Goal: Task Accomplishment & Management: Manage account settings

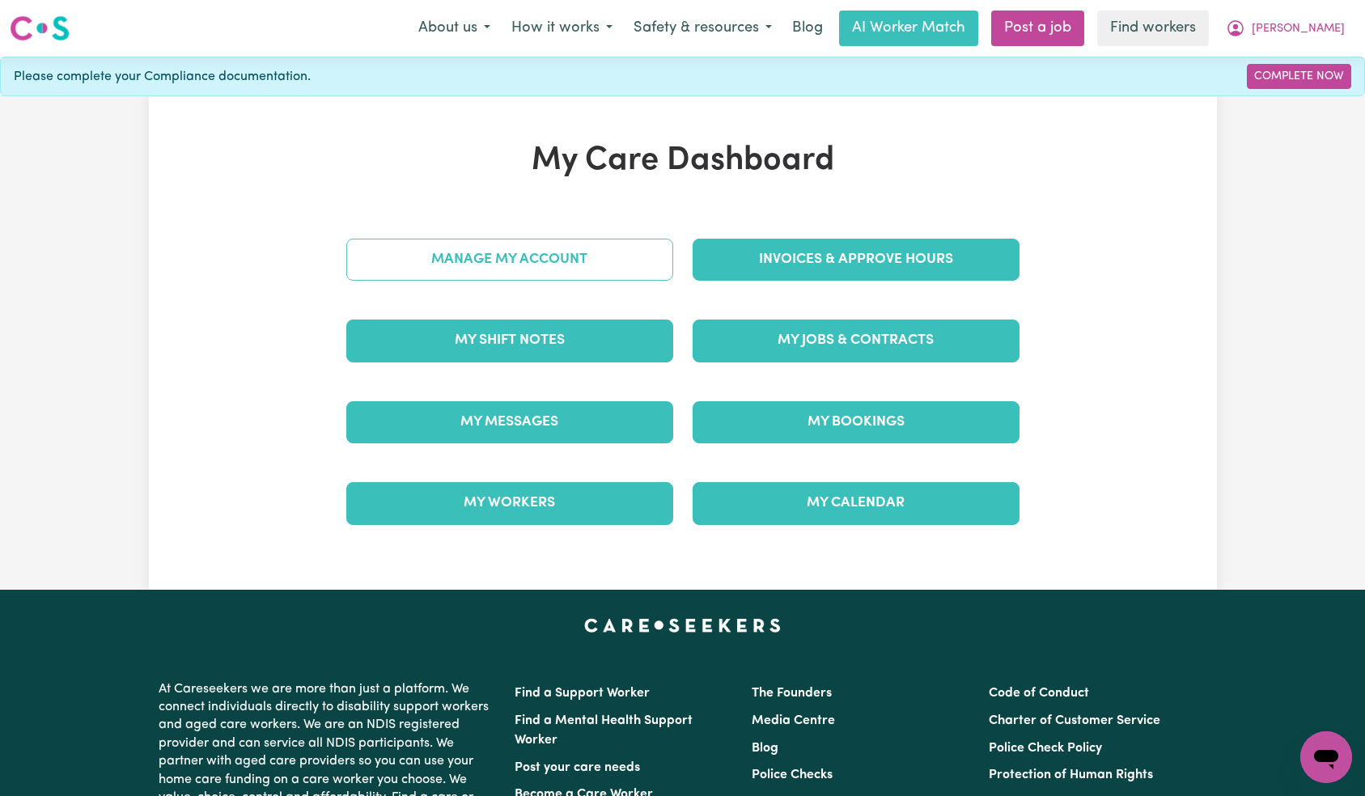
click at [617, 268] on link "Manage My Account" at bounding box center [509, 260] width 327 height 42
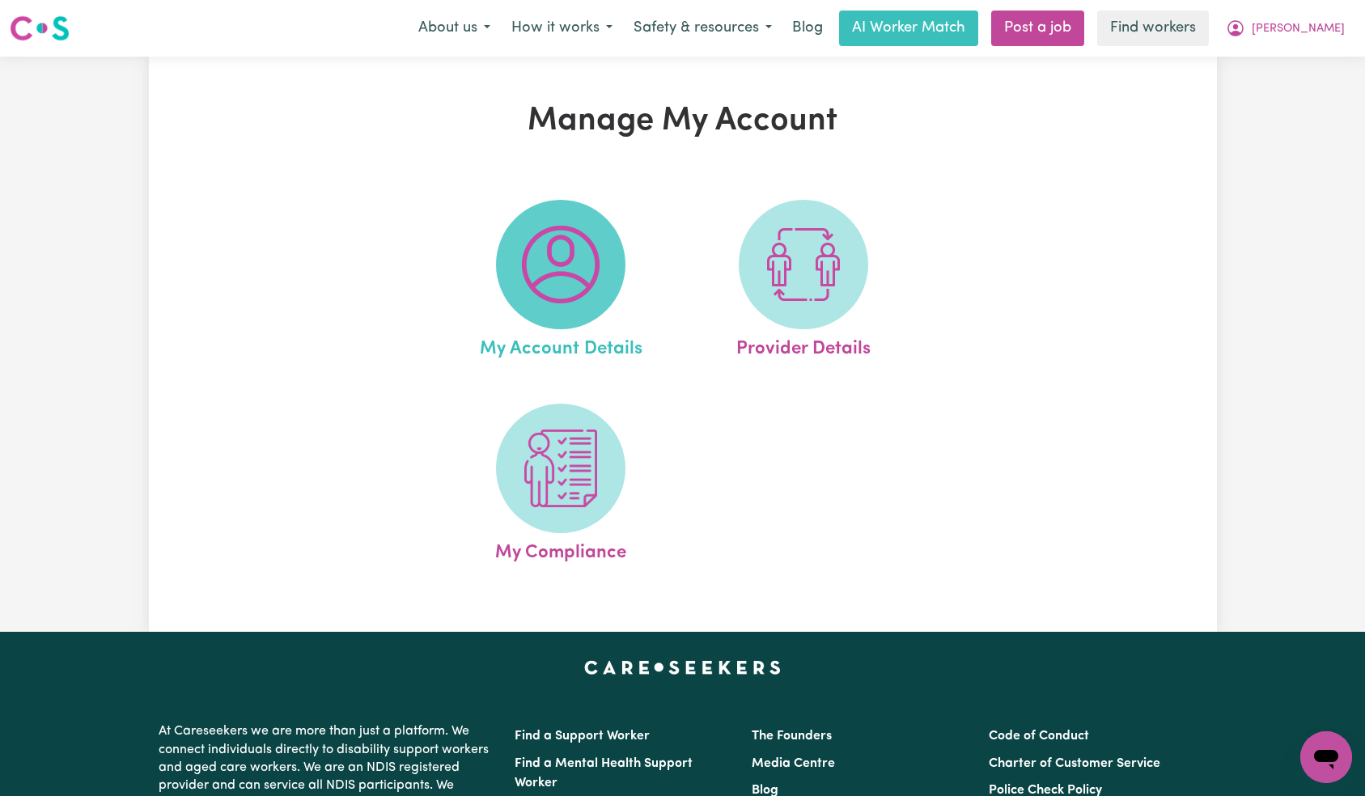
click at [587, 283] on img at bounding box center [561, 265] width 78 height 78
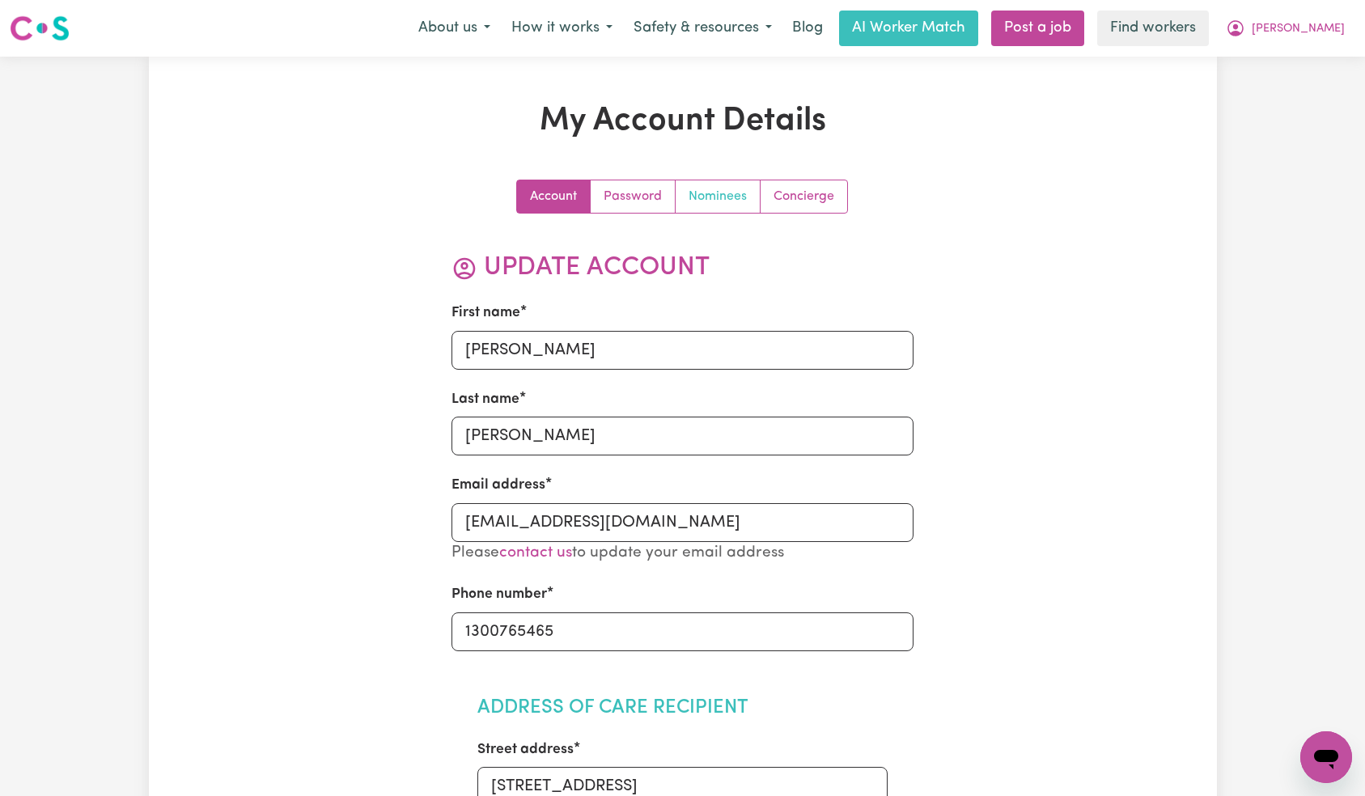
click at [719, 210] on link "Nominees" at bounding box center [718, 196] width 85 height 32
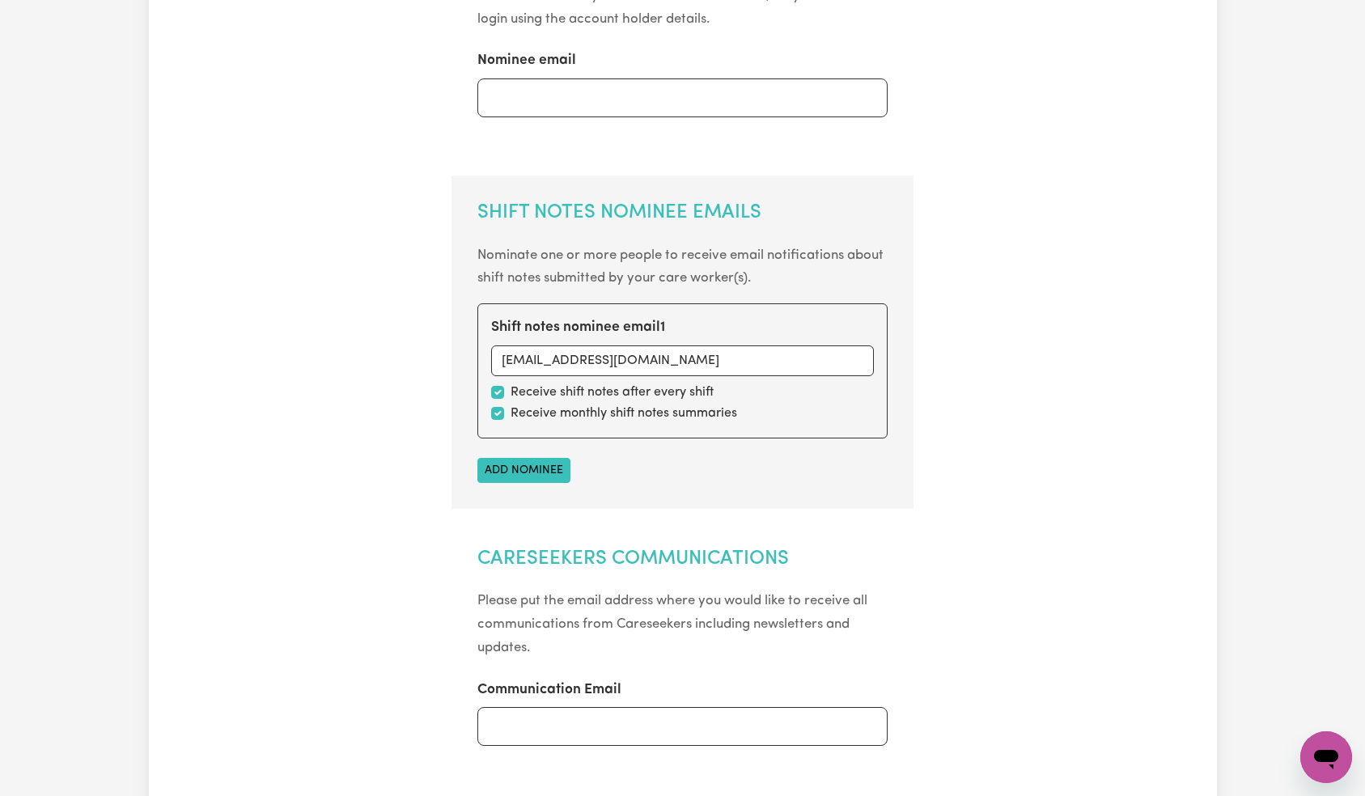
scroll to position [468, 0]
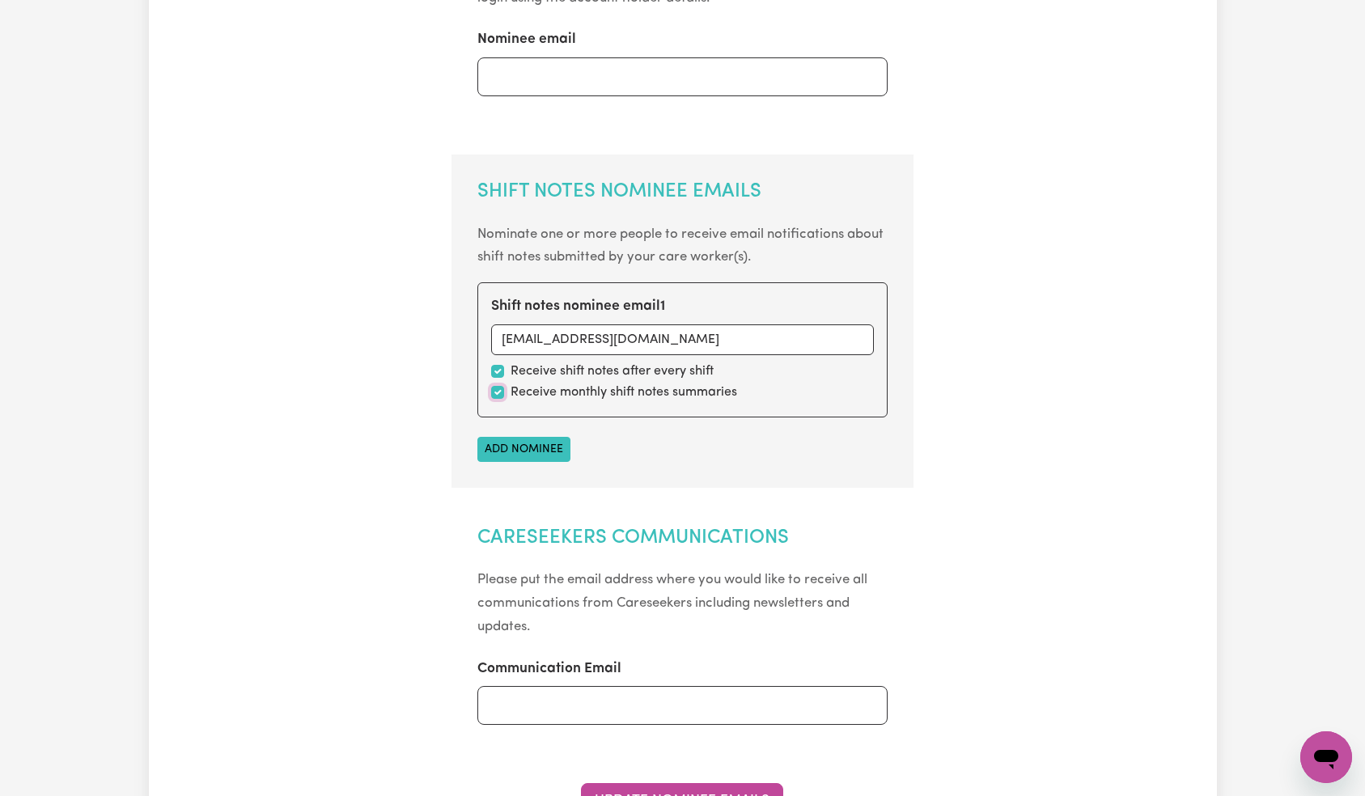
click at [496, 391] on input "checkbox" at bounding box center [497, 392] width 13 height 13
checkbox input "false"
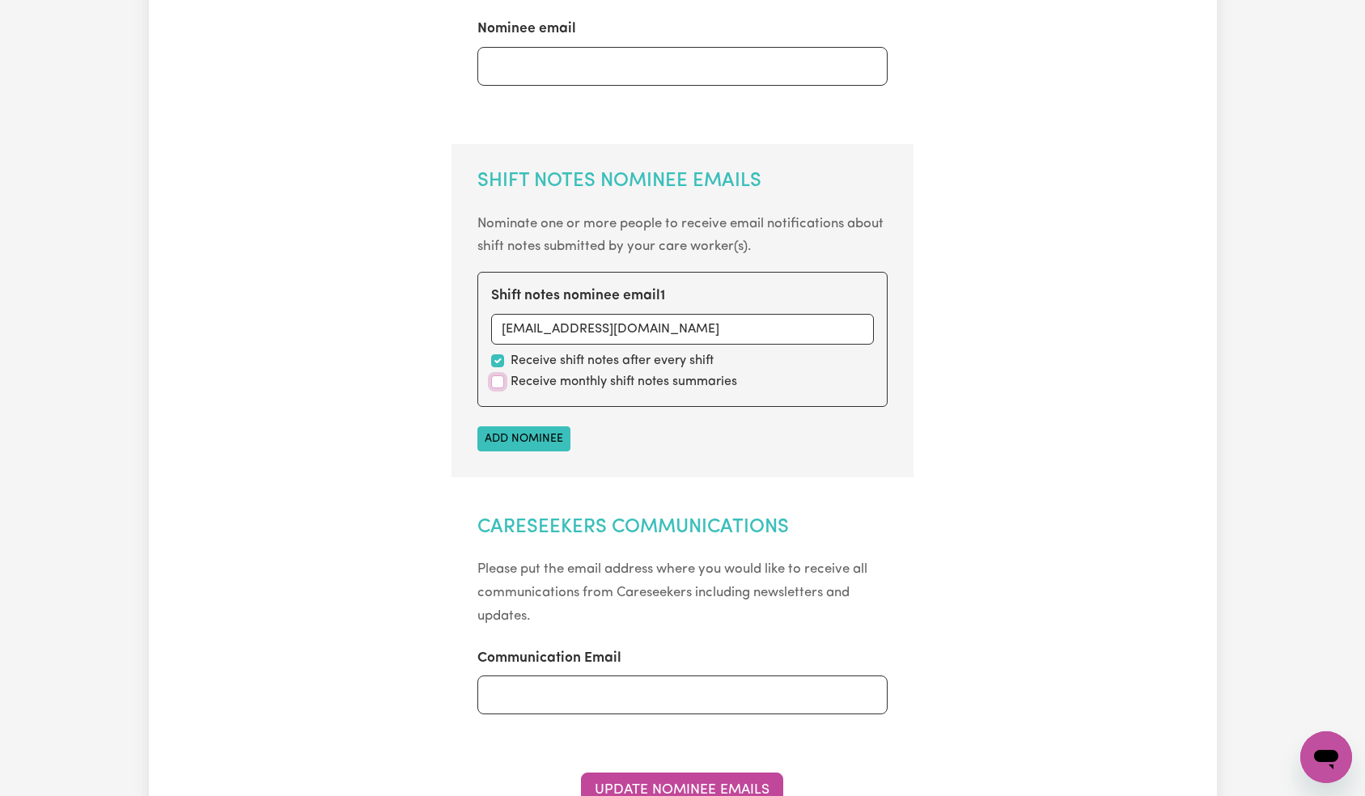
scroll to position [655, 0]
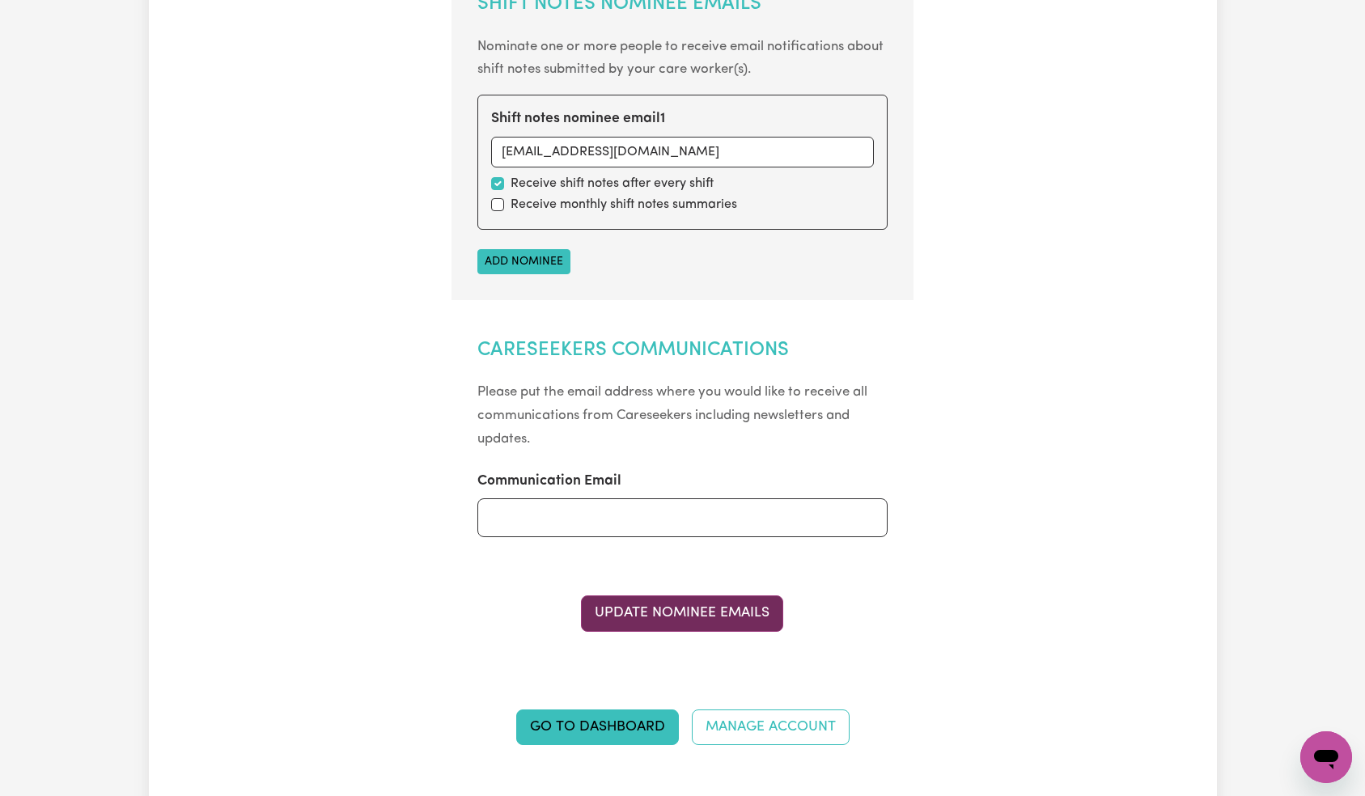
click at [664, 609] on button "Update Nominee Emails" at bounding box center [682, 614] width 202 height 36
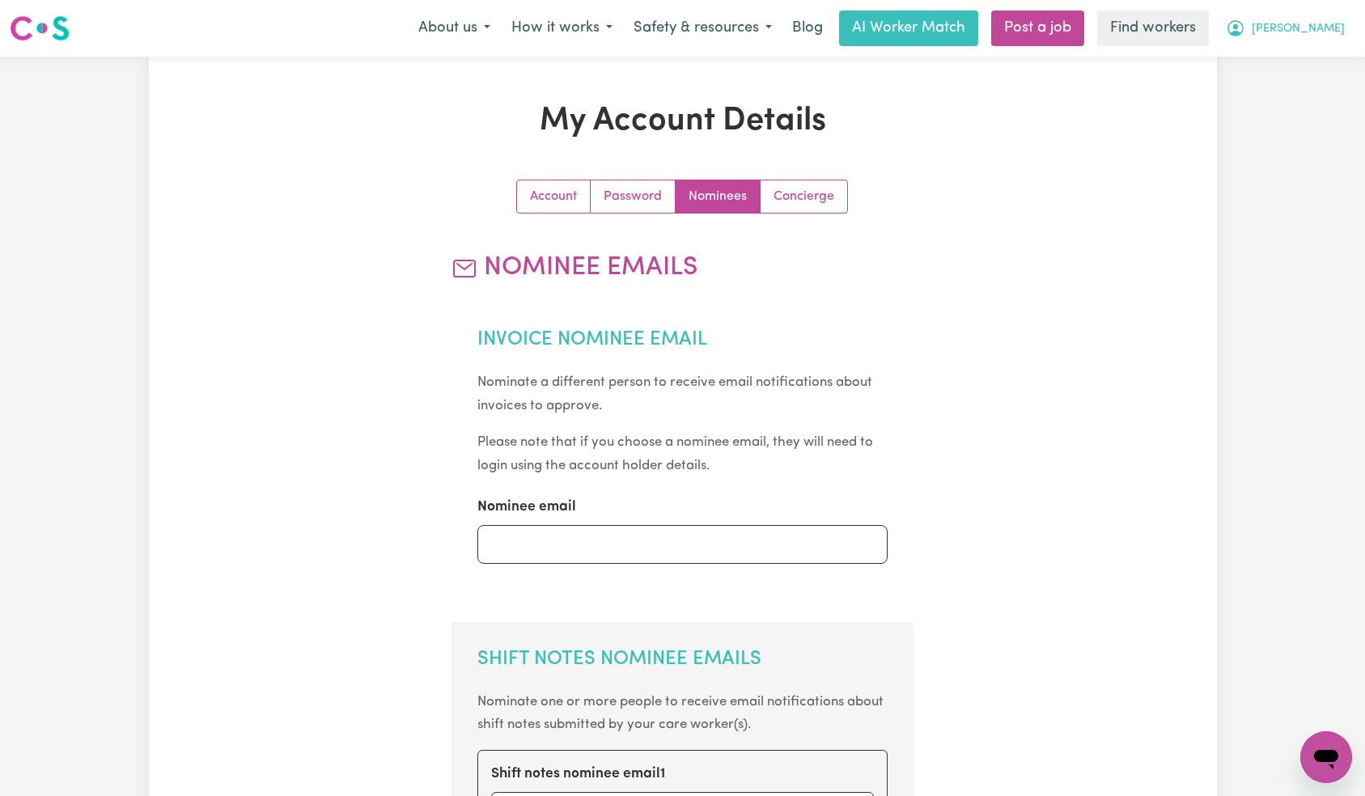
click at [1337, 27] on span "[PERSON_NAME]" at bounding box center [1298, 29] width 93 height 18
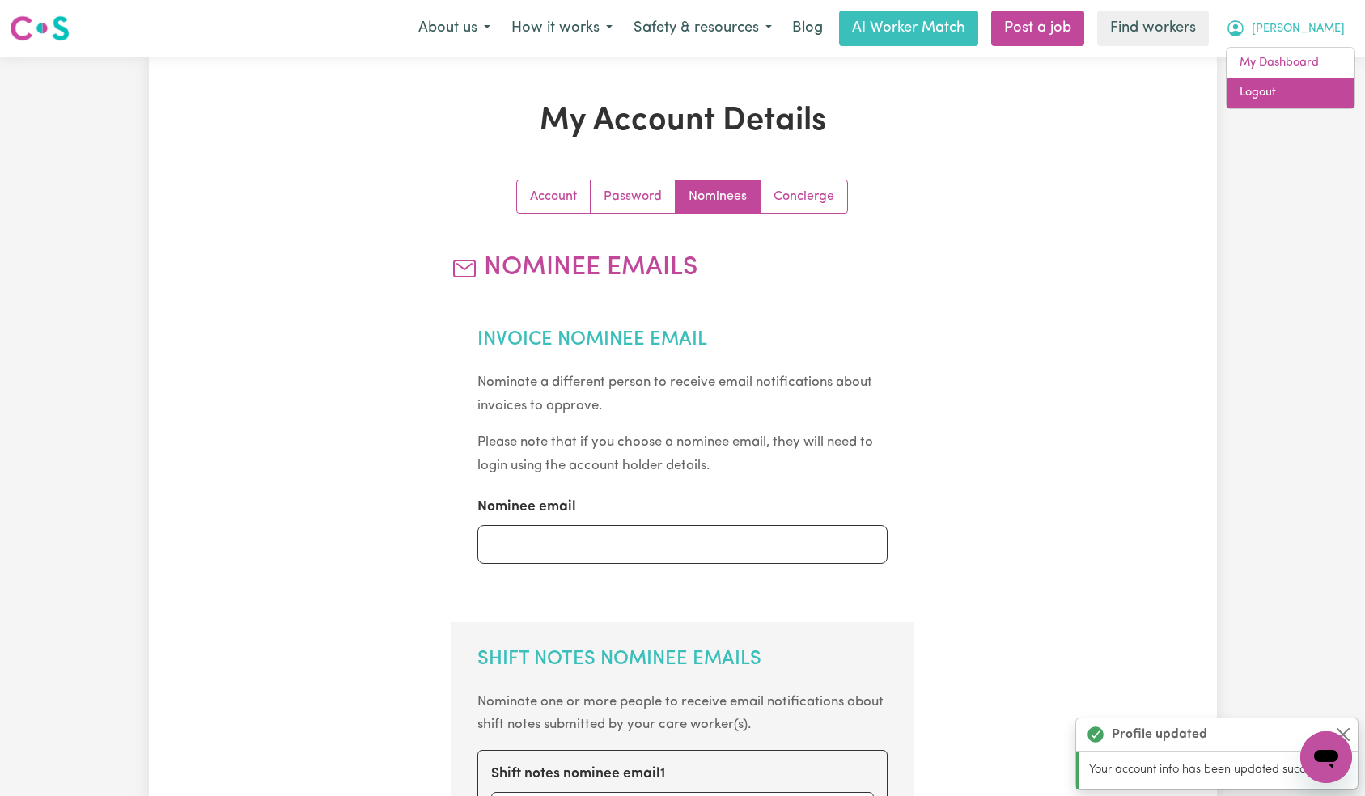
click at [1295, 98] on link "Logout" at bounding box center [1291, 93] width 128 height 31
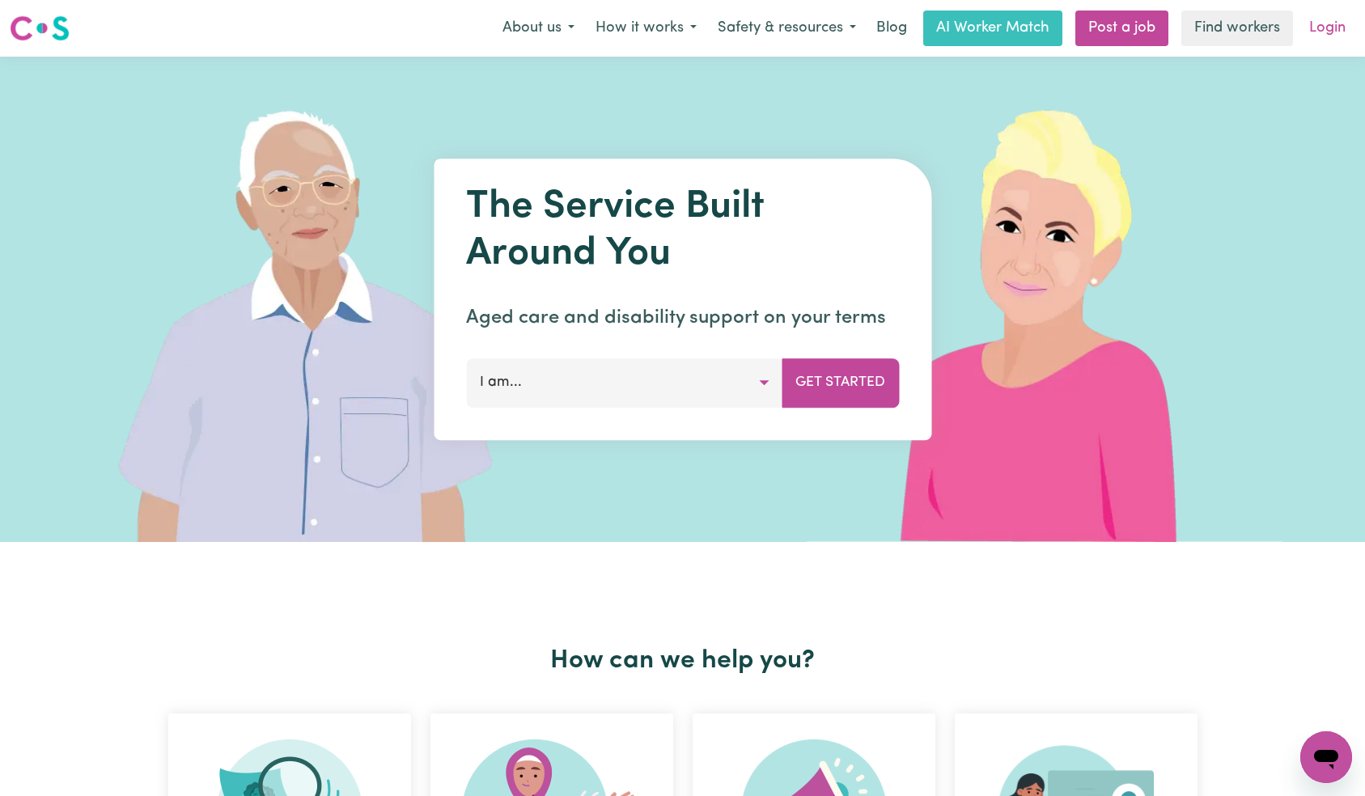
click at [1320, 28] on link "Login" at bounding box center [1327, 29] width 56 height 36
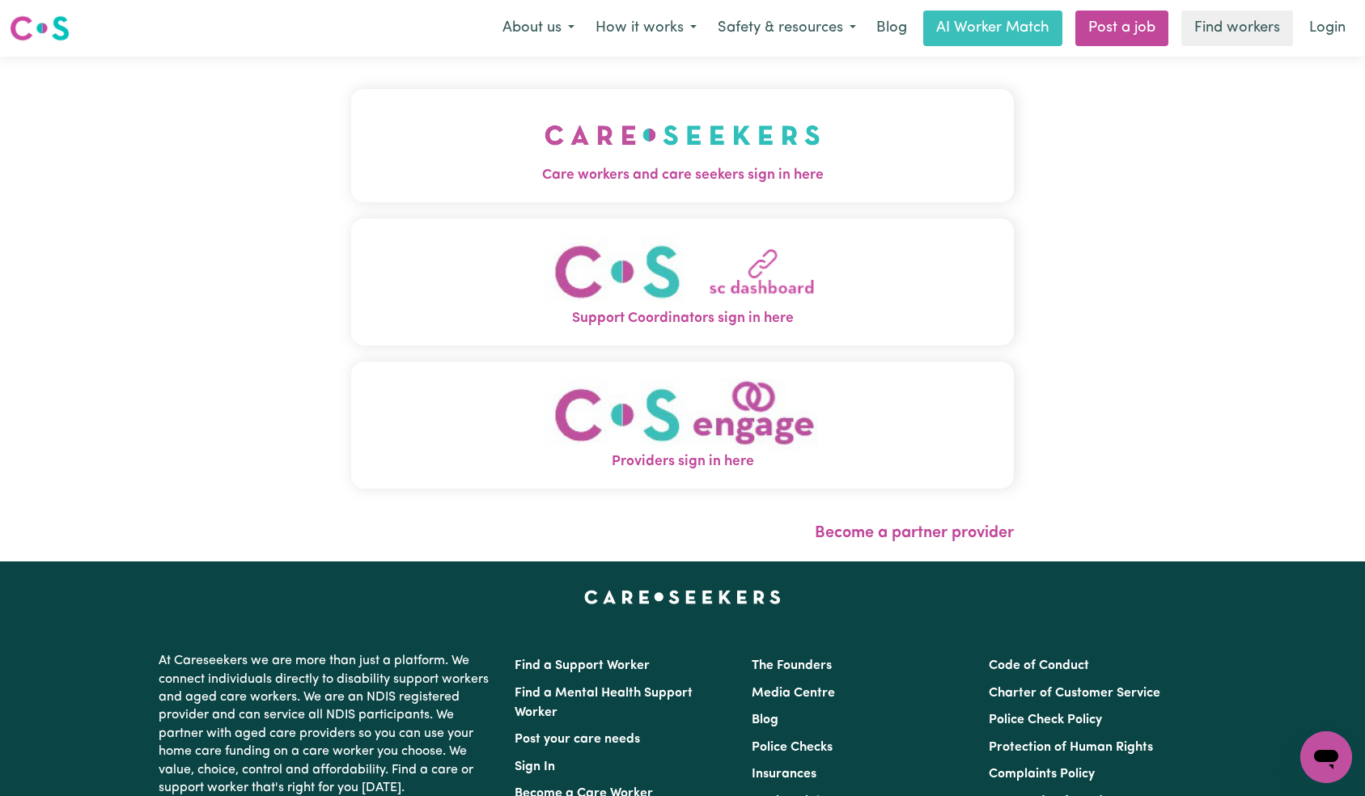
click at [351, 170] on span "Care workers and care seekers sign in here" at bounding box center [682, 175] width 663 height 21
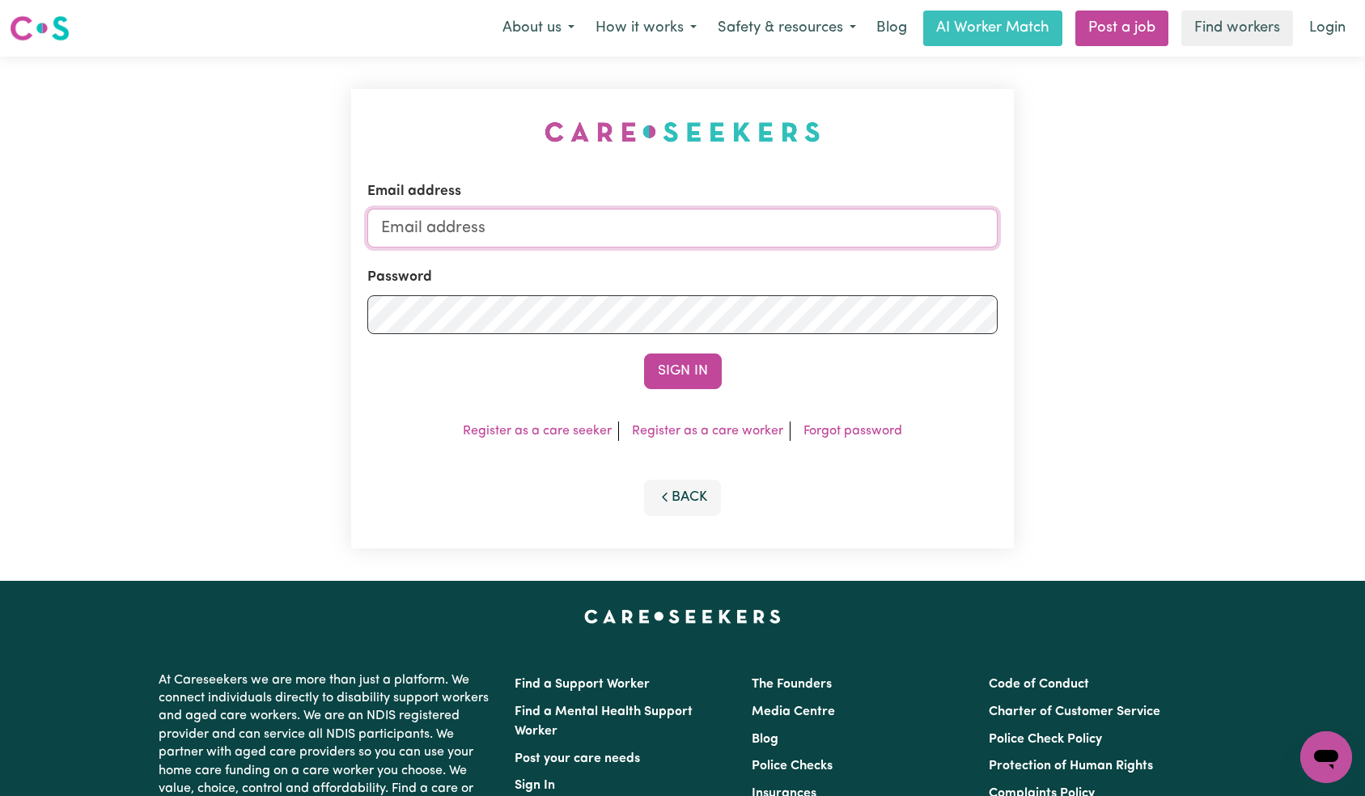
click at [685, 244] on input "Email address" at bounding box center [682, 228] width 631 height 39
paste input "[EMAIL_ADDRESS][DOMAIN_NAME]"
type input "[EMAIL_ADDRESS][DOMAIN_NAME]"
click at [689, 381] on button "Sign In" at bounding box center [683, 372] width 78 height 36
